Goal: Task Accomplishment & Management: Manage account settings

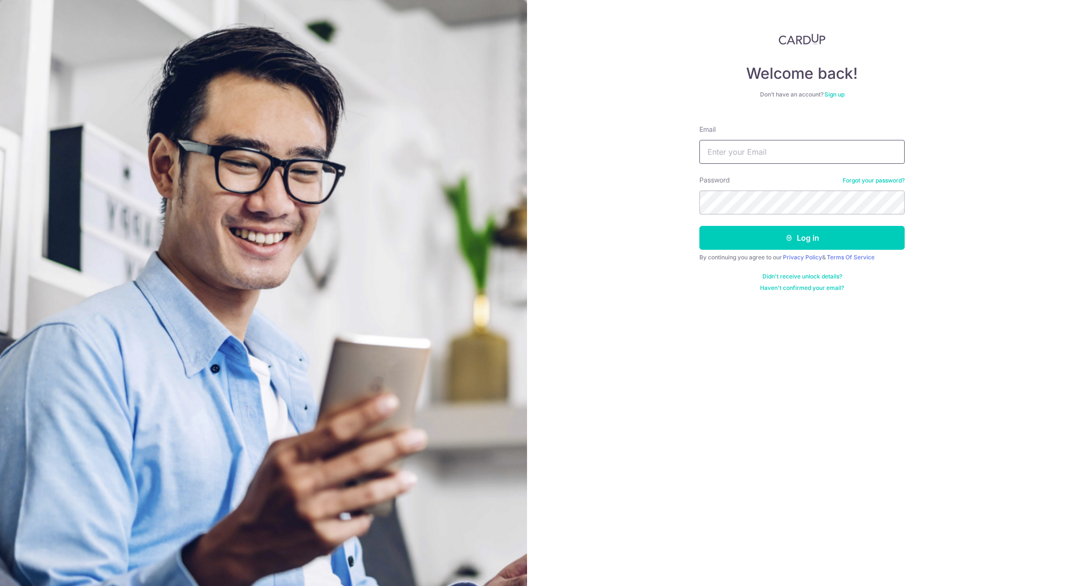
click at [799, 149] on input "Email" at bounding box center [801, 152] width 205 height 24
type input "[PERSON_NAME][EMAIL_ADDRESS][DOMAIN_NAME]"
click at [699, 226] on button "Log in" at bounding box center [801, 238] width 205 height 24
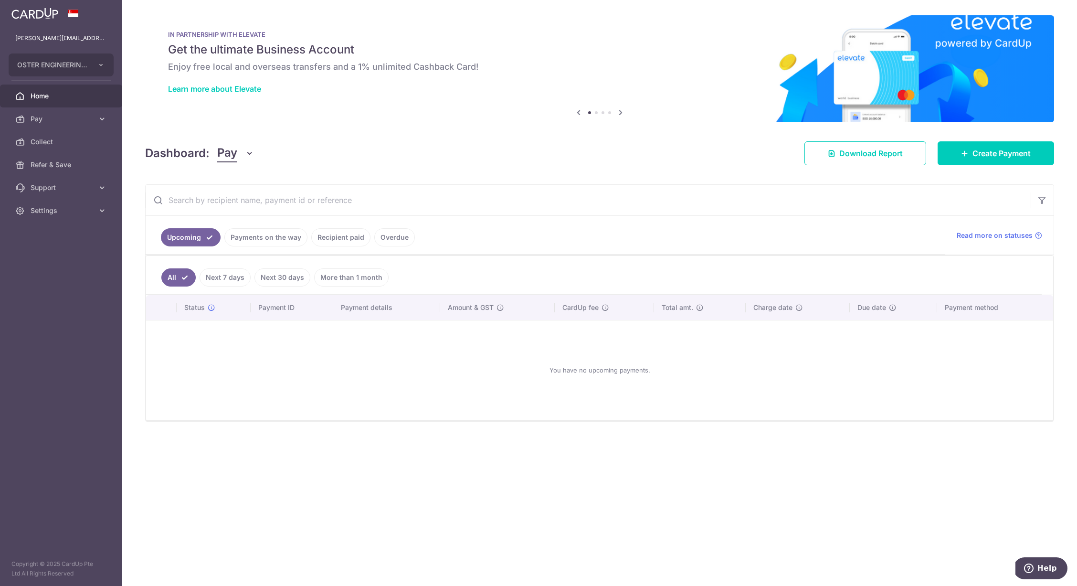
click at [340, 240] on link "Recipient paid" at bounding box center [340, 237] width 59 height 18
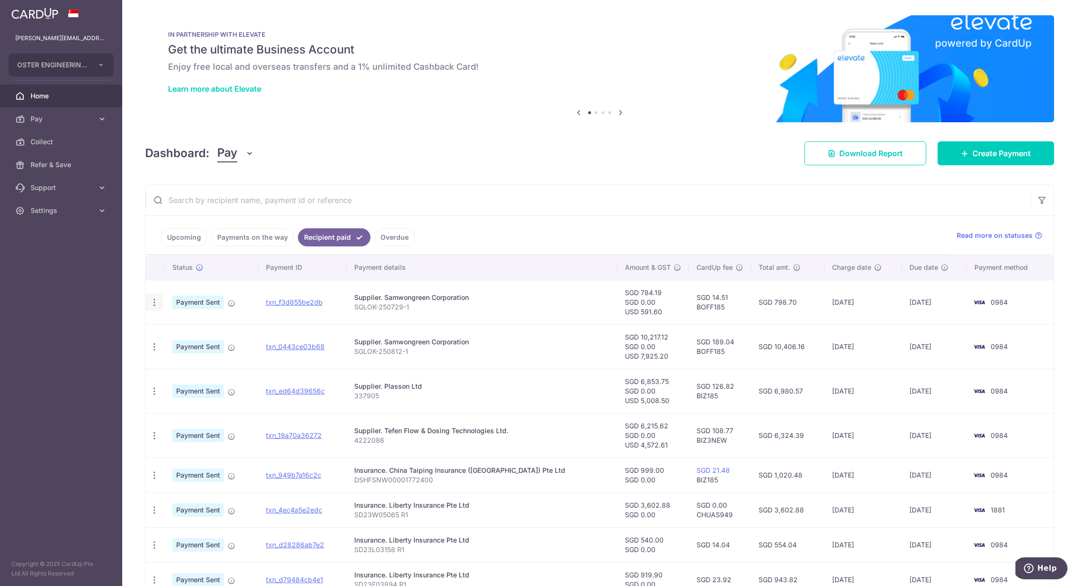
click at [157, 303] on icon "button" at bounding box center [154, 302] width 10 height 10
click at [194, 325] on span "PDF Receipt" at bounding box center [205, 329] width 65 height 10
